Goal: Find specific page/section: Find specific page/section

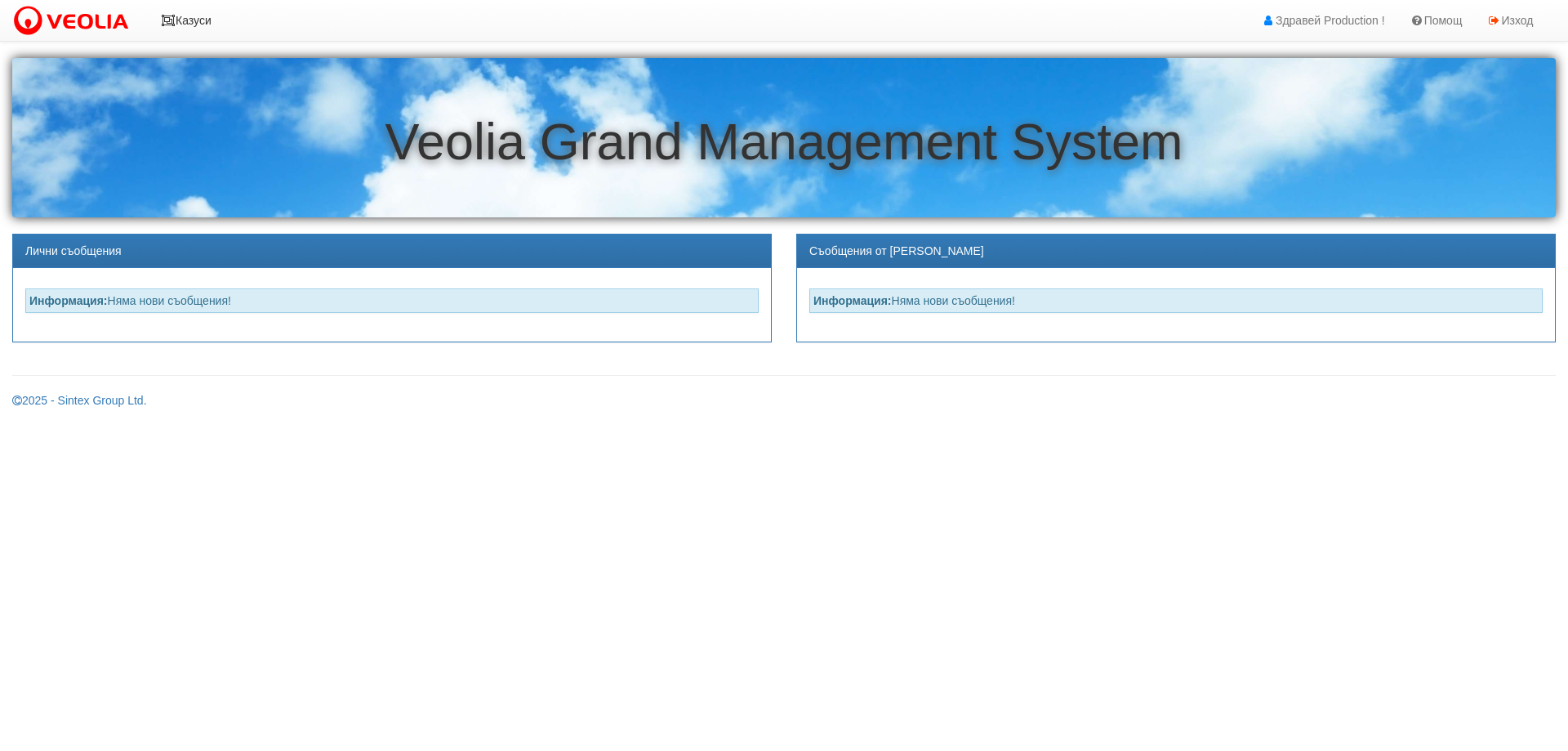
click at [197, 31] on link "Казуси" at bounding box center [187, 20] width 75 height 41
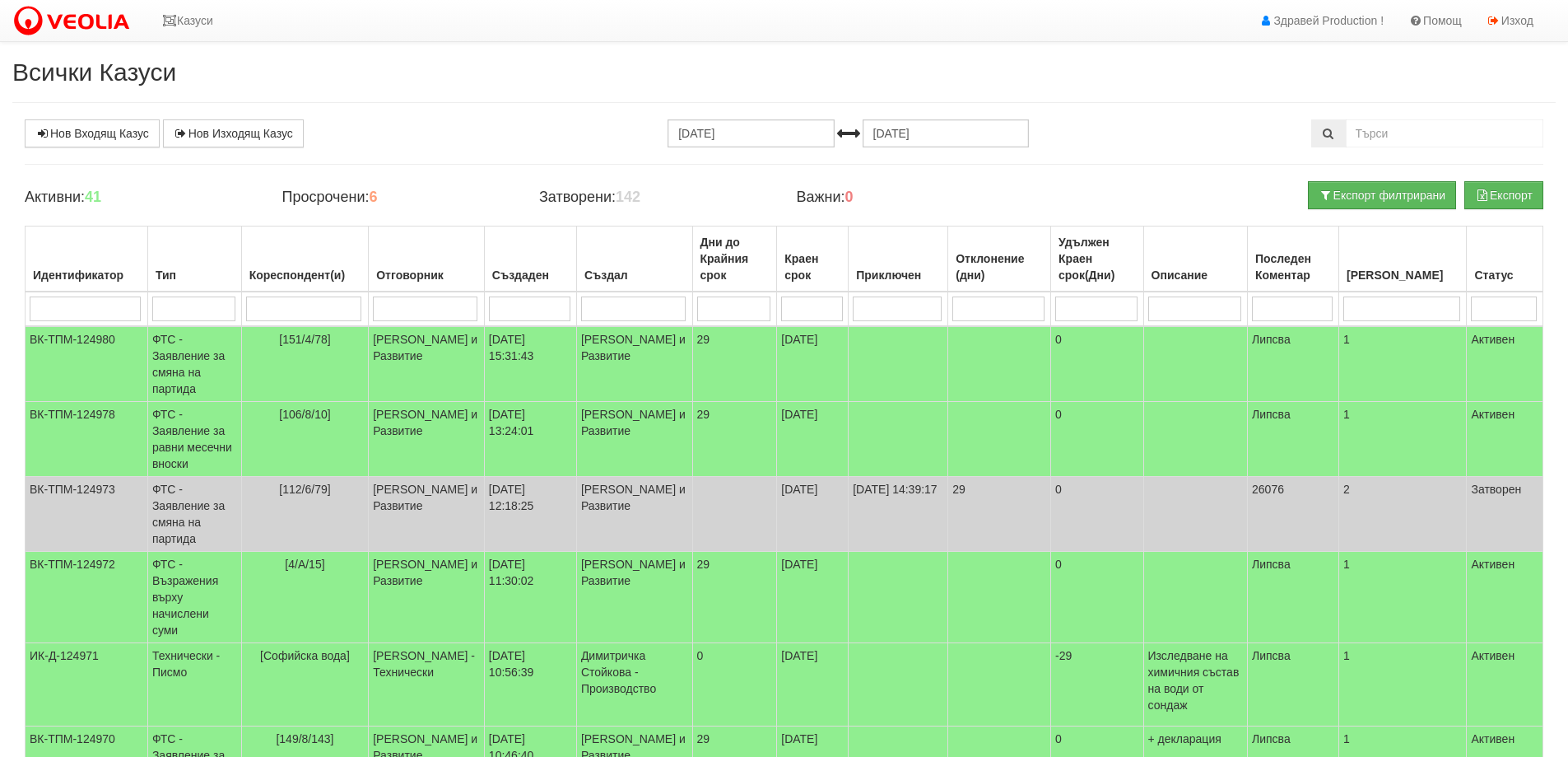
click at [302, 299] on input "search" at bounding box center [304, 308] width 116 height 24
type input "26"
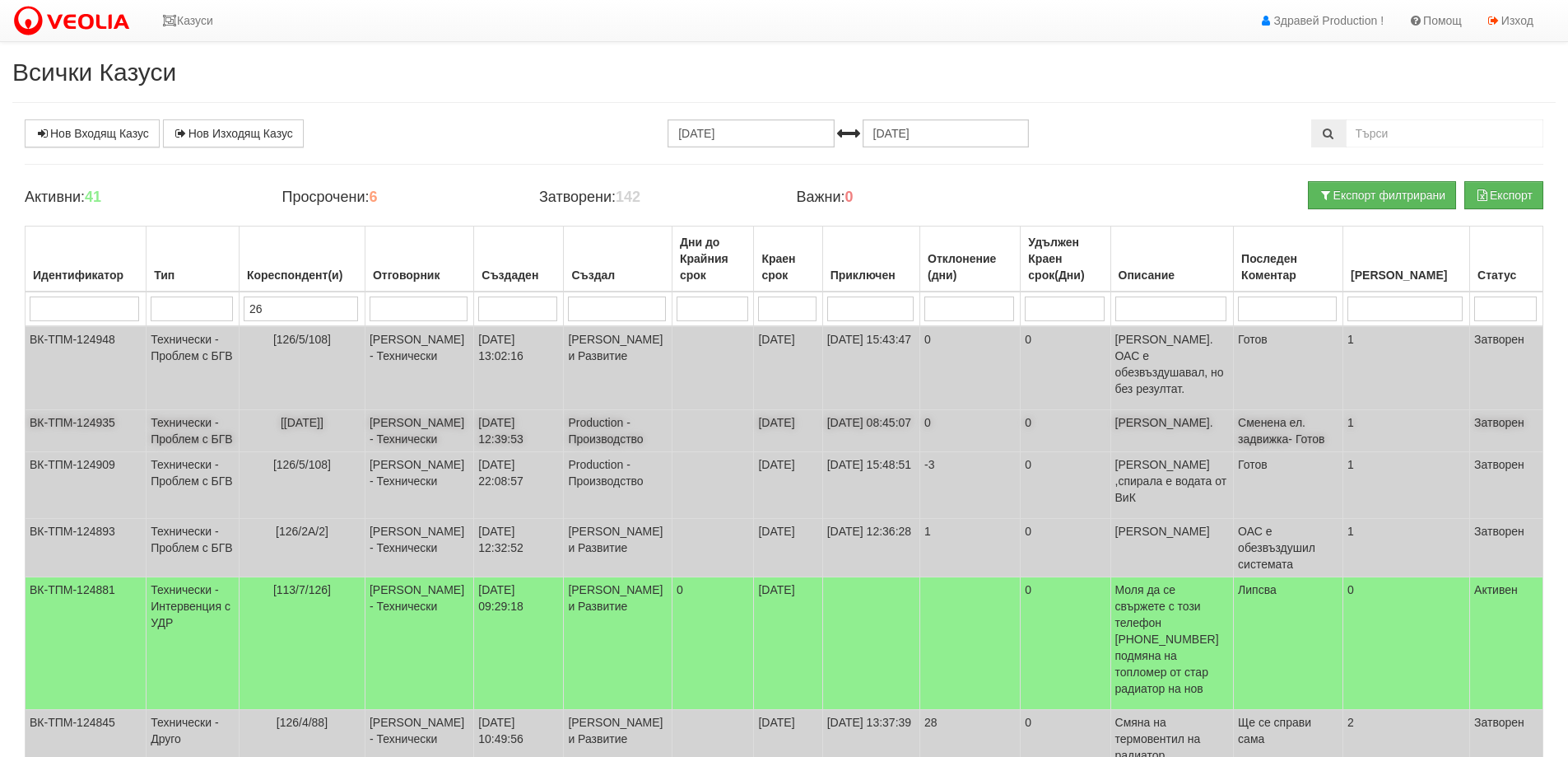
click at [308, 414] on td "[[DATE]]" at bounding box center [301, 431] width 126 height 42
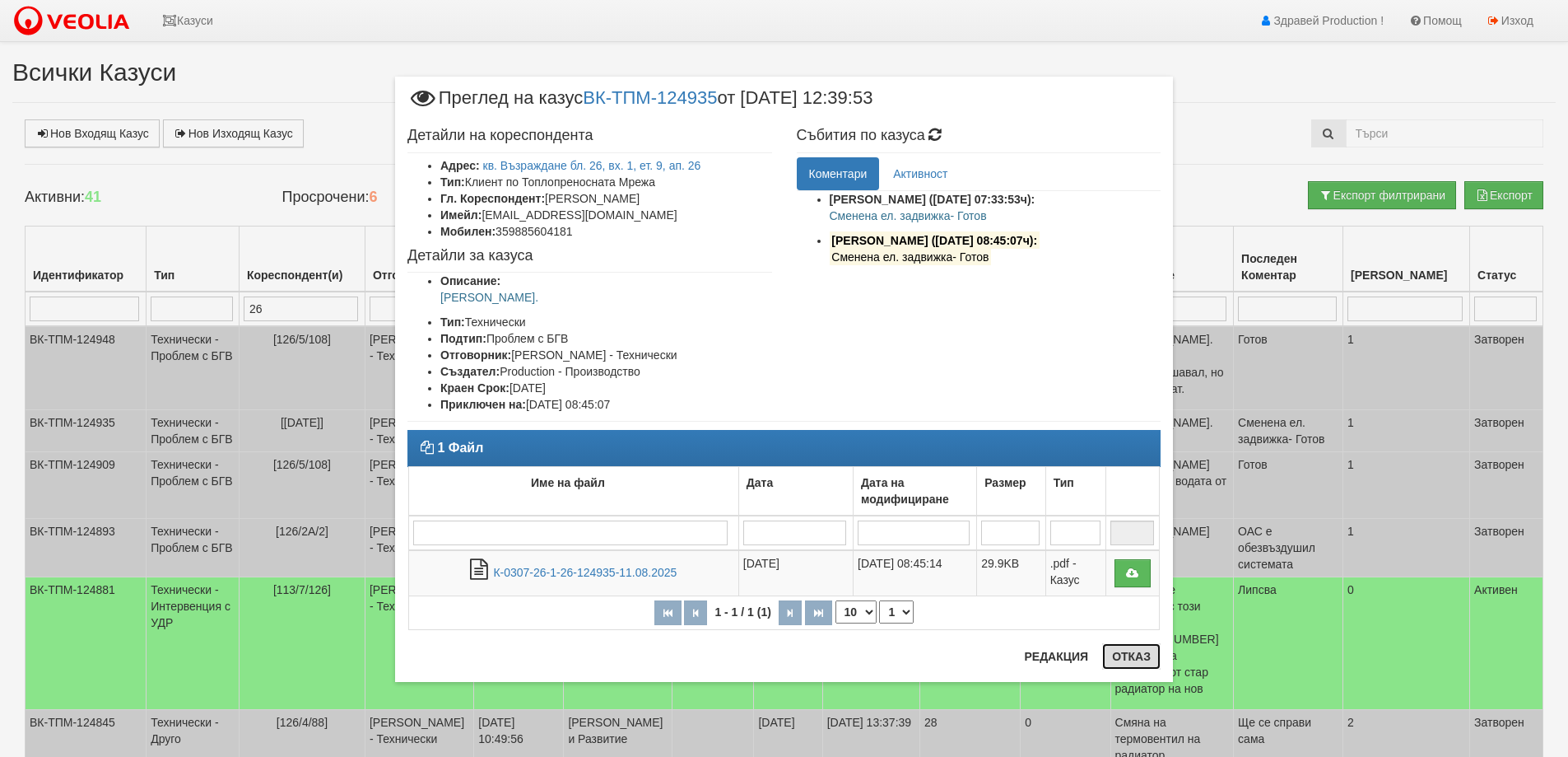
click at [1141, 658] on button "Отказ" at bounding box center [1131, 656] width 58 height 26
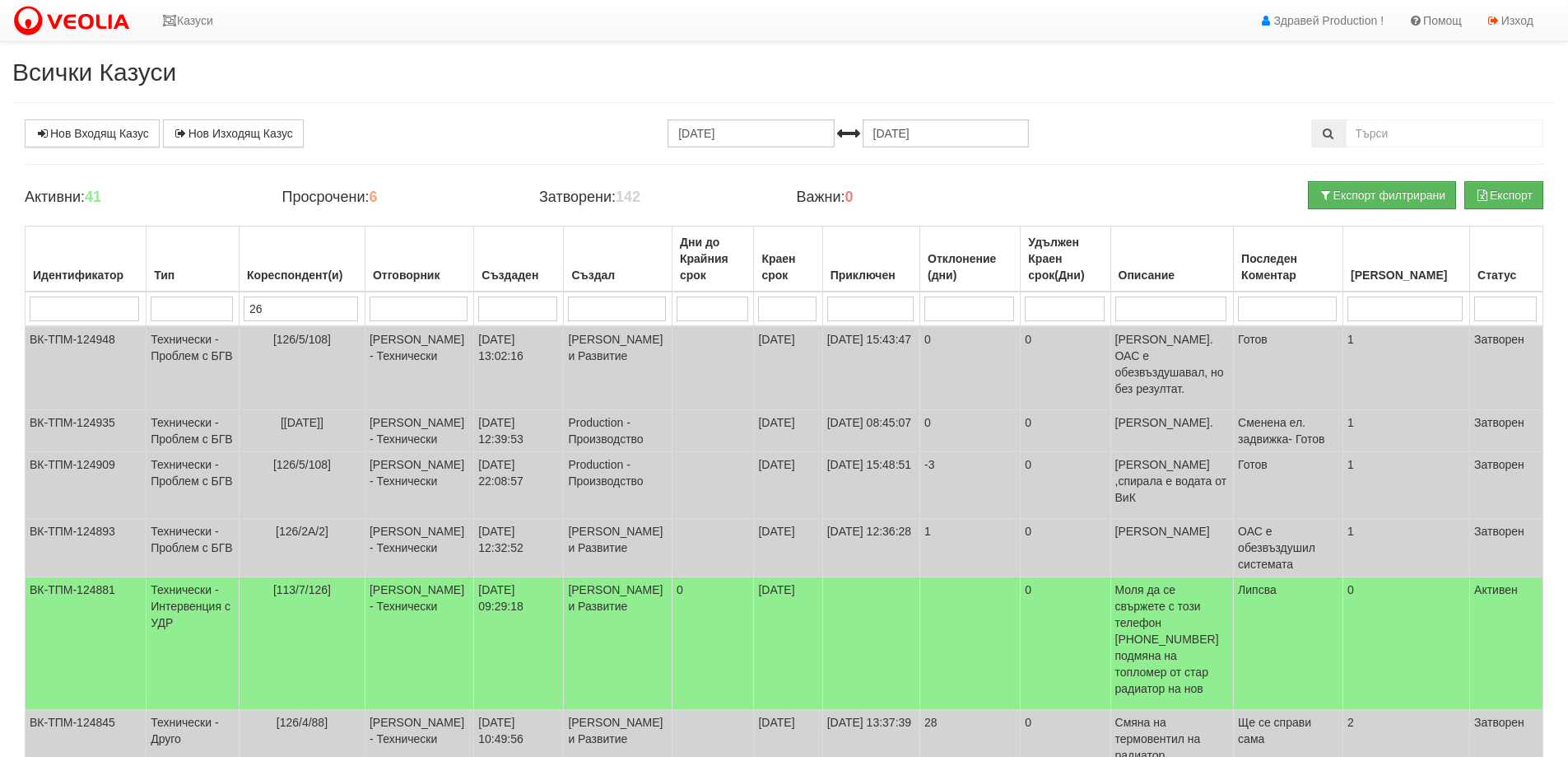
click at [294, 302] on input "26" at bounding box center [301, 308] width 115 height 24
type input "2"
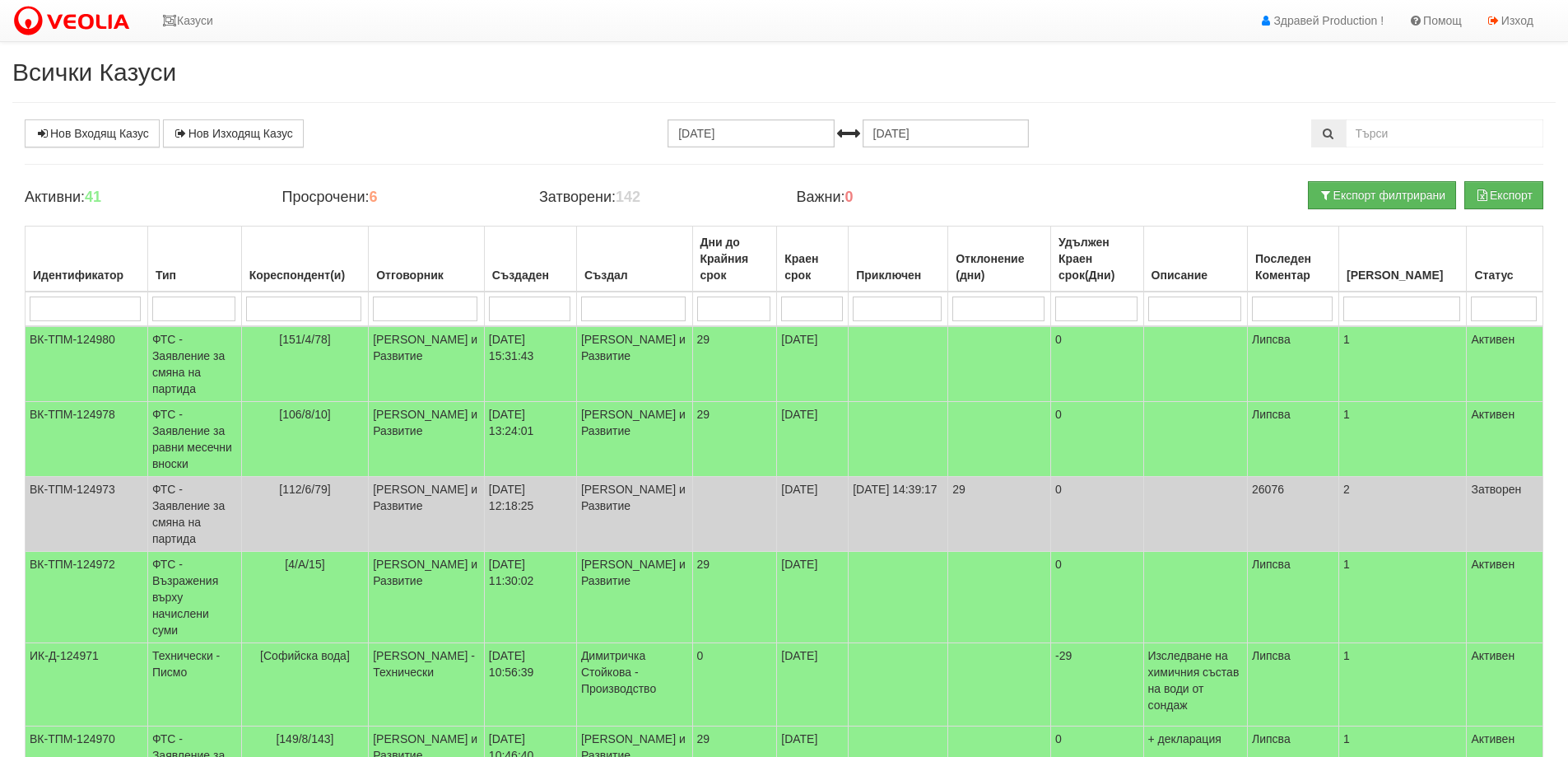
click at [425, 314] on input "search" at bounding box center [425, 308] width 105 height 24
type input "пла"
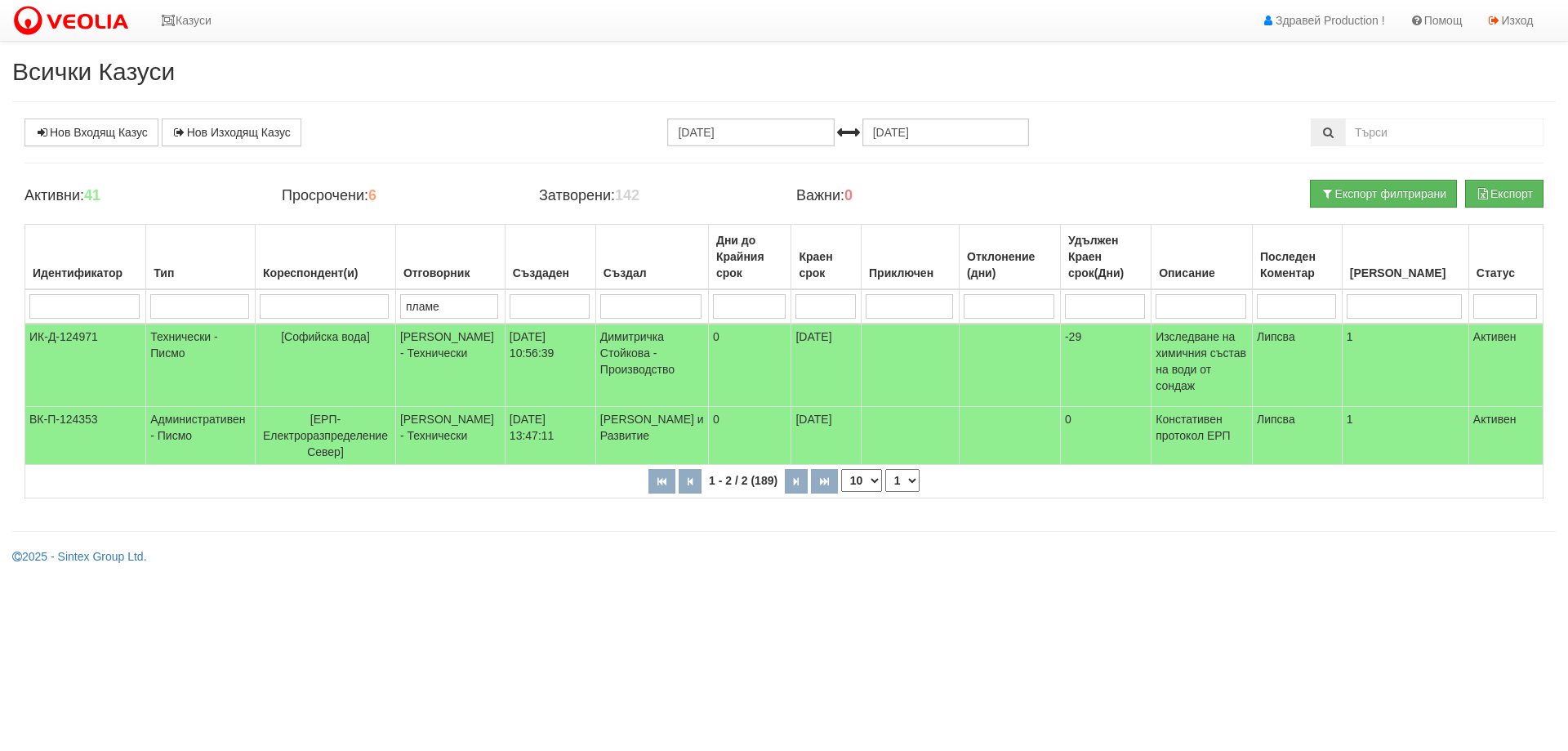
type input "пламен"
type input "пламе"
type input "п"
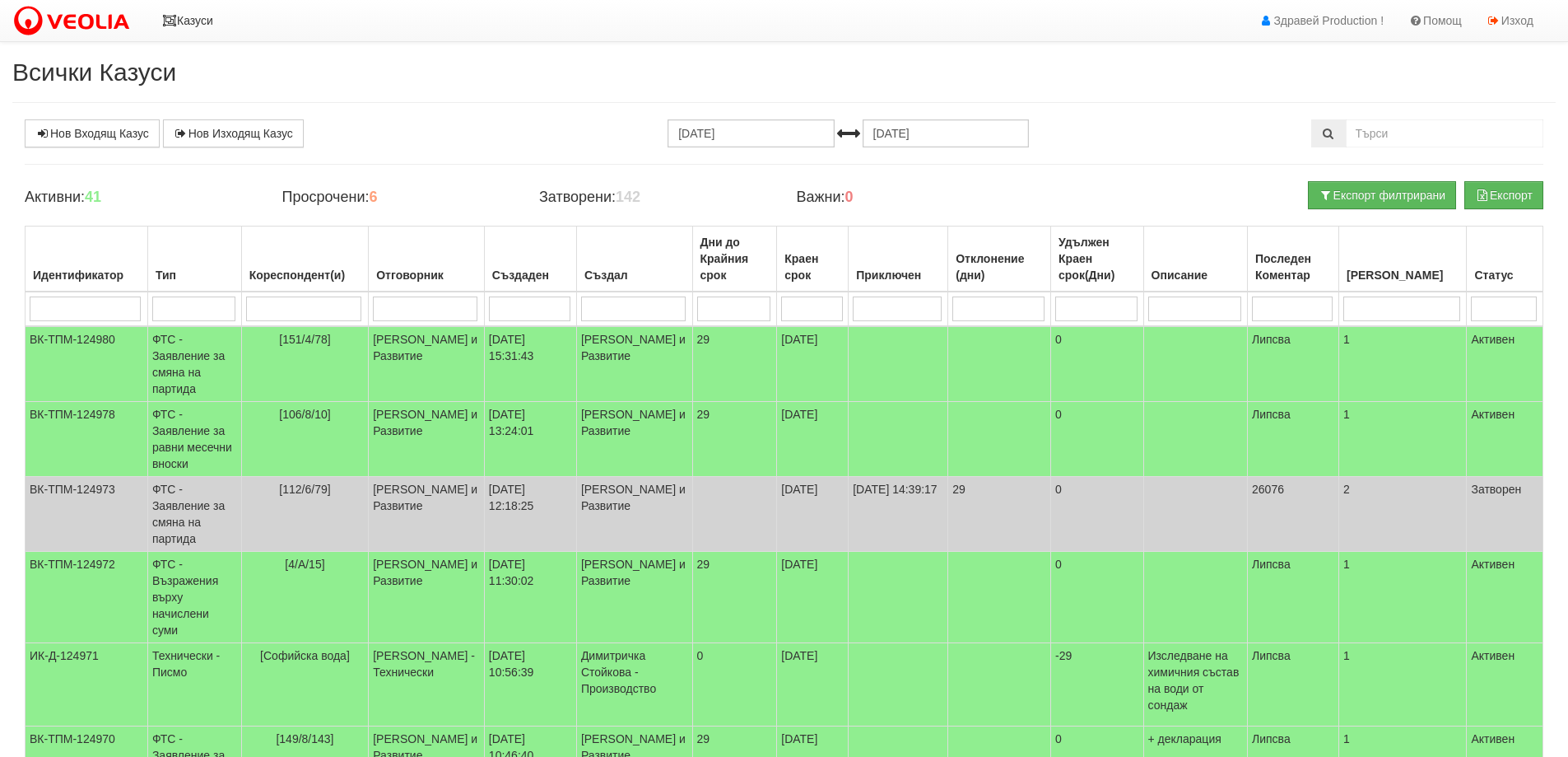
click at [194, 24] on link "Казуси" at bounding box center [188, 20] width 76 height 41
